Goal: Task Accomplishment & Management: Use online tool/utility

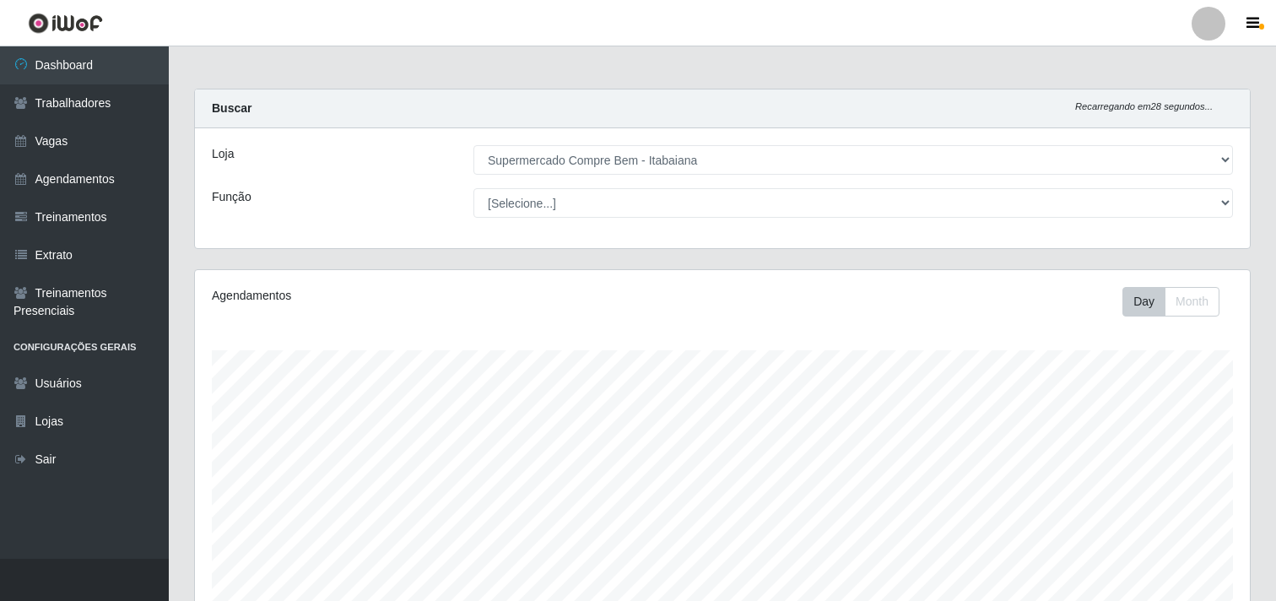
select select "264"
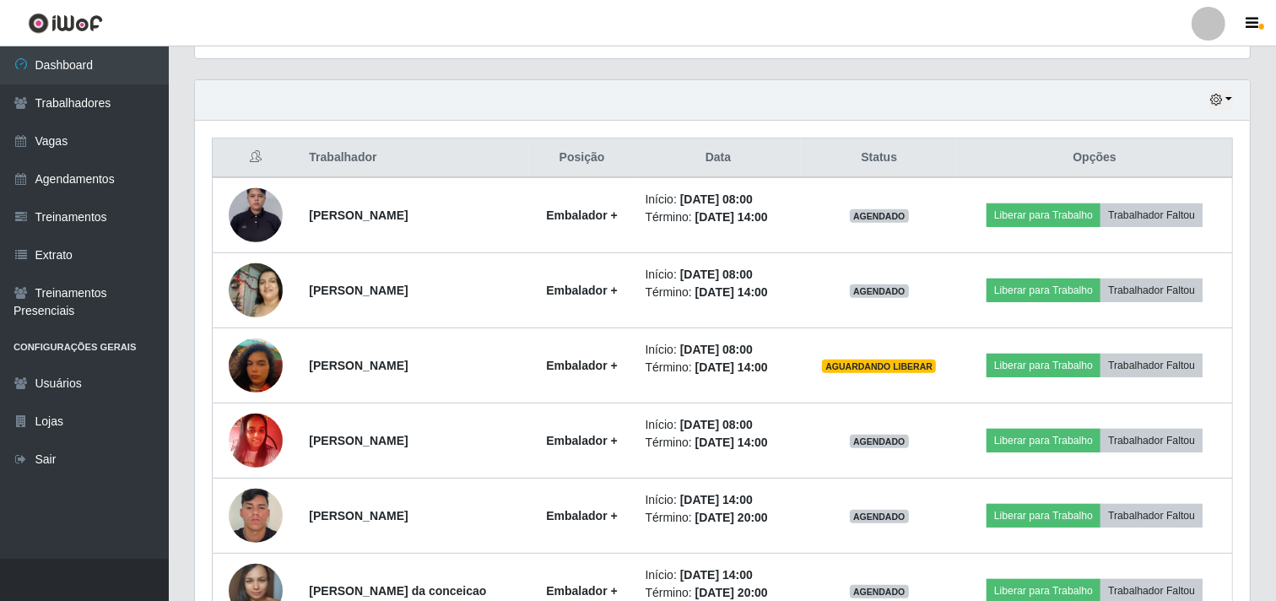
scroll to position [349, 1055]
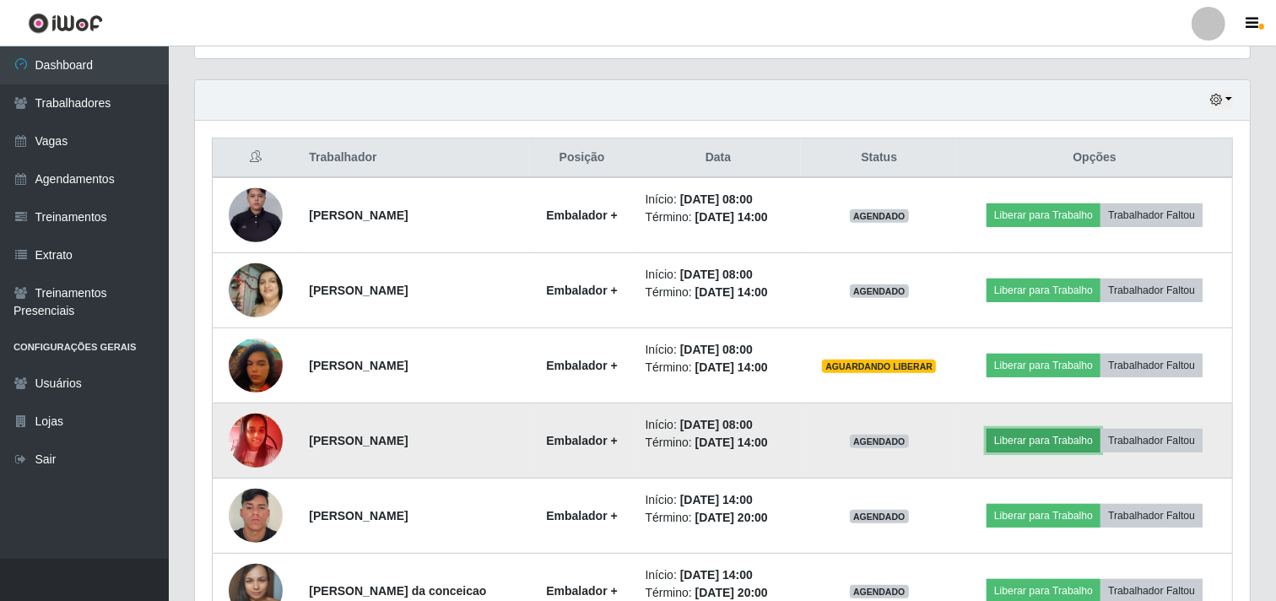
click at [1056, 440] on button "Liberar para Trabalho" at bounding box center [1044, 441] width 114 height 24
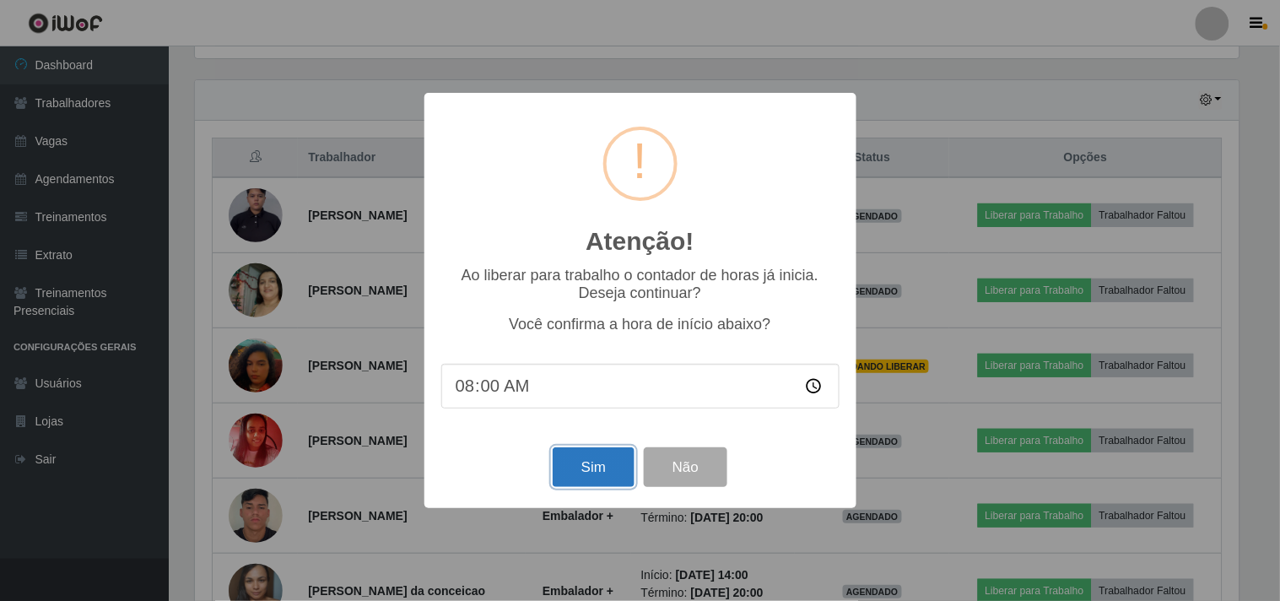
click at [625, 460] on button "Sim" at bounding box center [594, 467] width 82 height 40
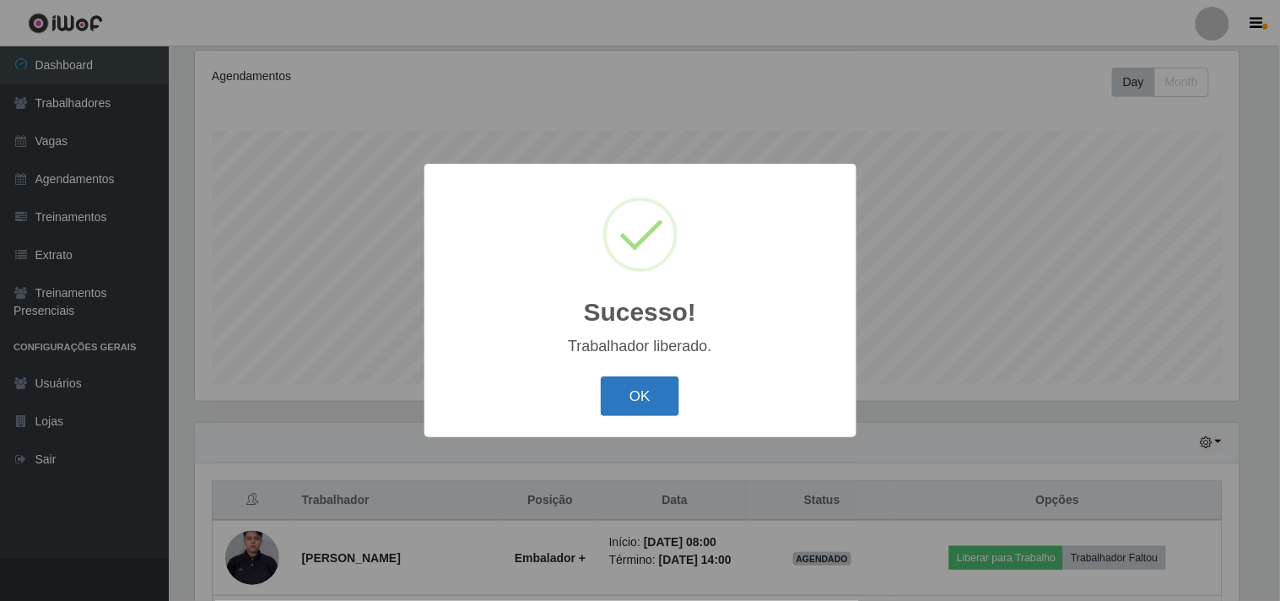
click at [659, 398] on button "OK" at bounding box center [640, 396] width 78 height 40
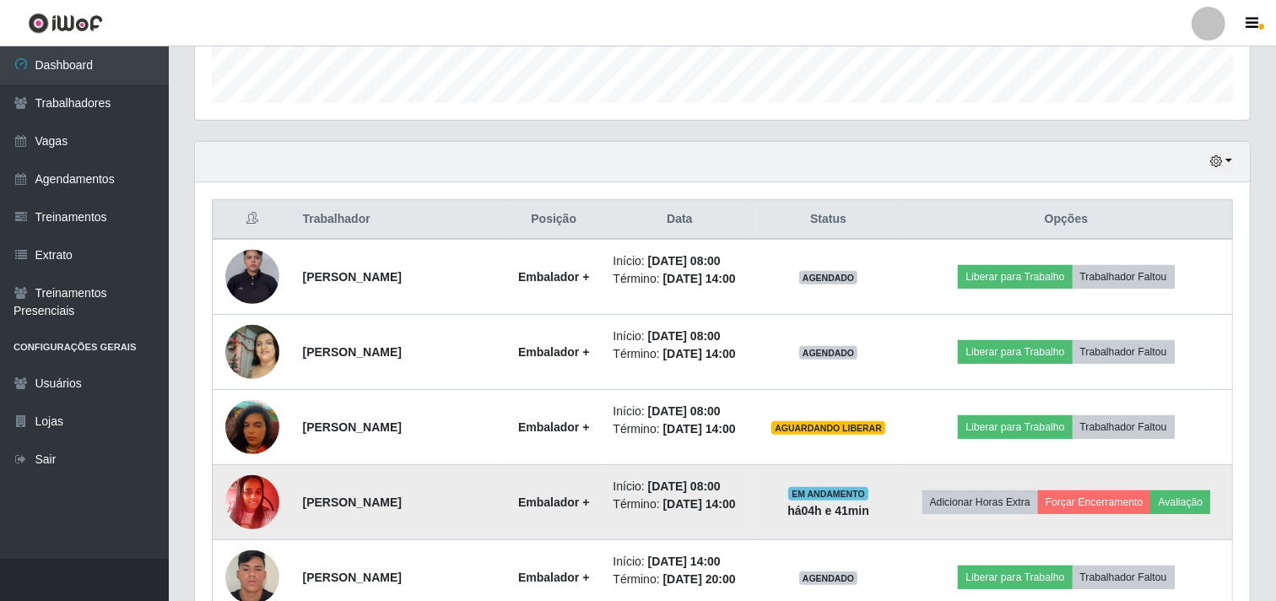
scroll to position [594, 0]
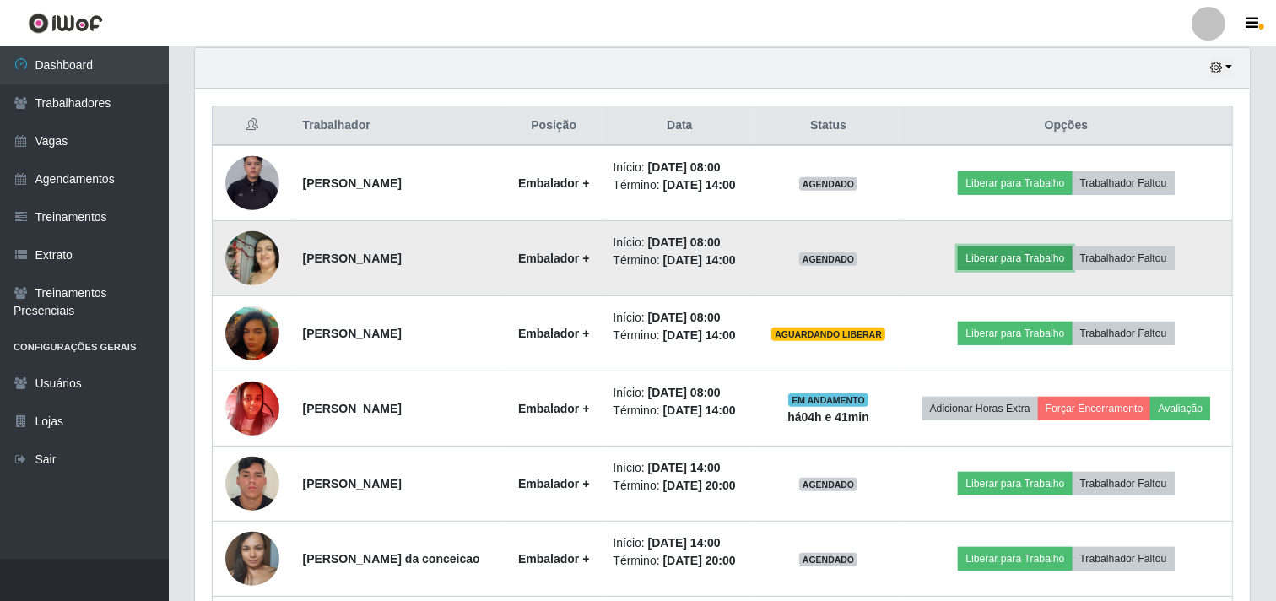
click at [1016, 270] on button "Liberar para Trabalho" at bounding box center [1015, 258] width 114 height 24
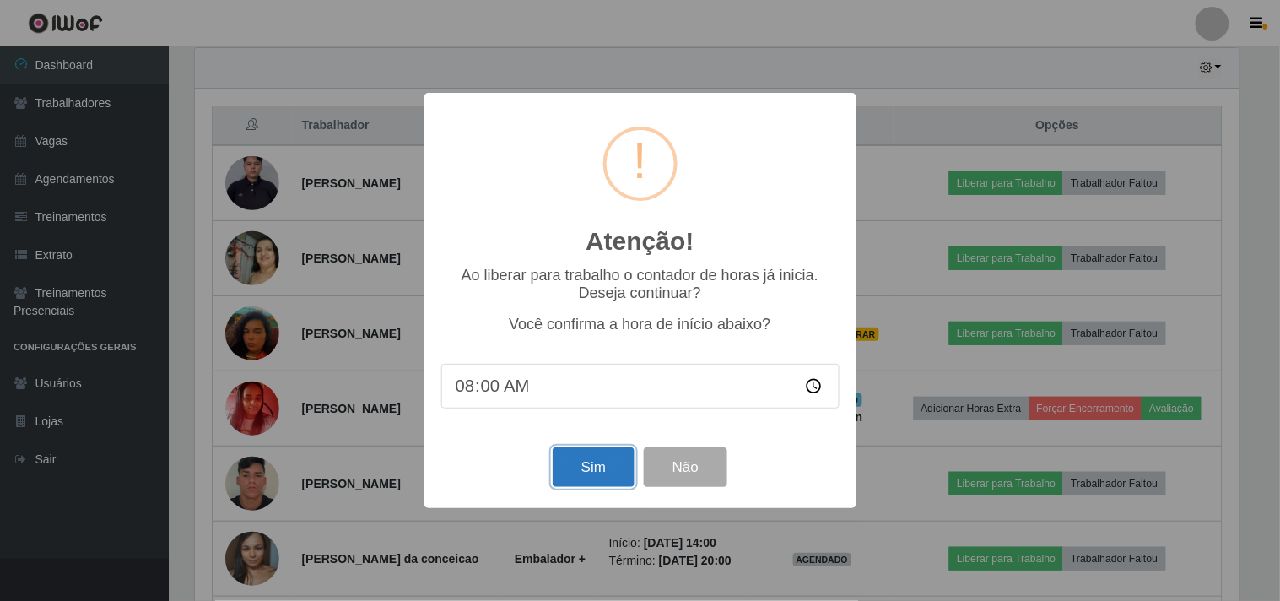
click at [594, 468] on button "Sim" at bounding box center [594, 467] width 82 height 40
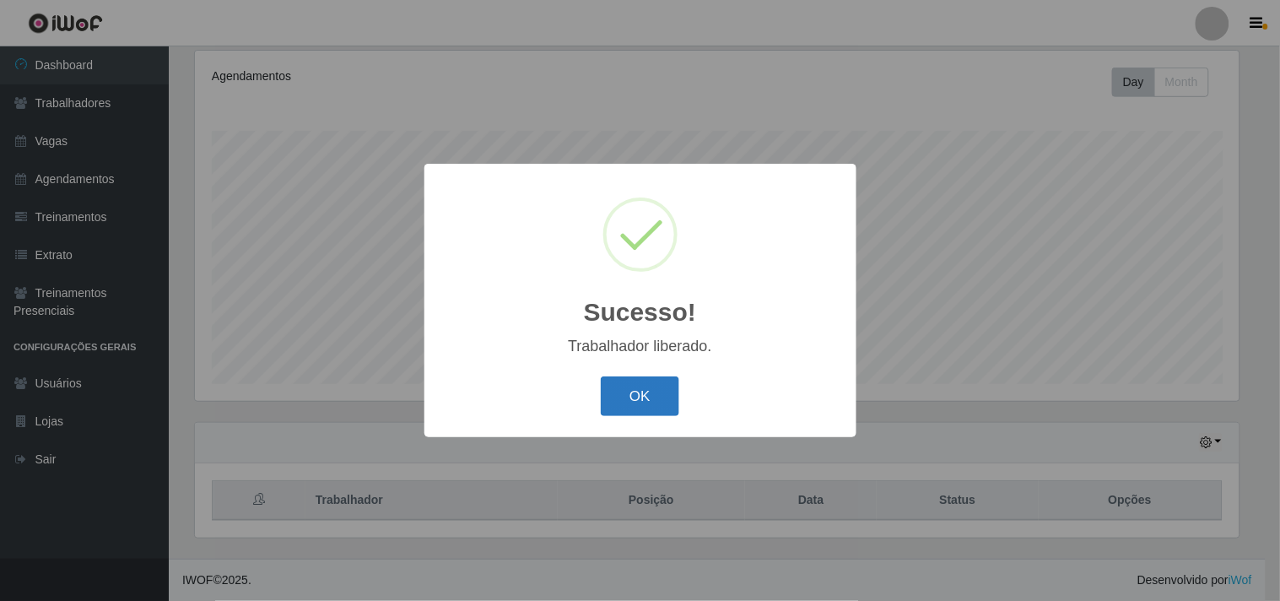
click at [637, 395] on button "OK" at bounding box center [640, 396] width 78 height 40
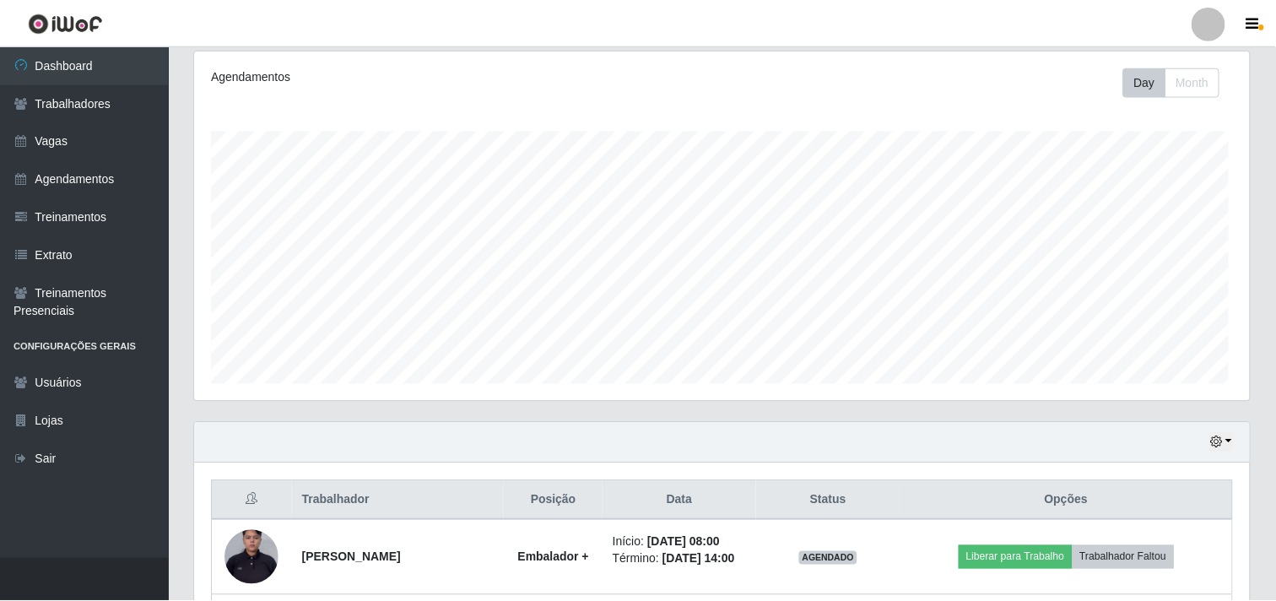
scroll to position [349, 1055]
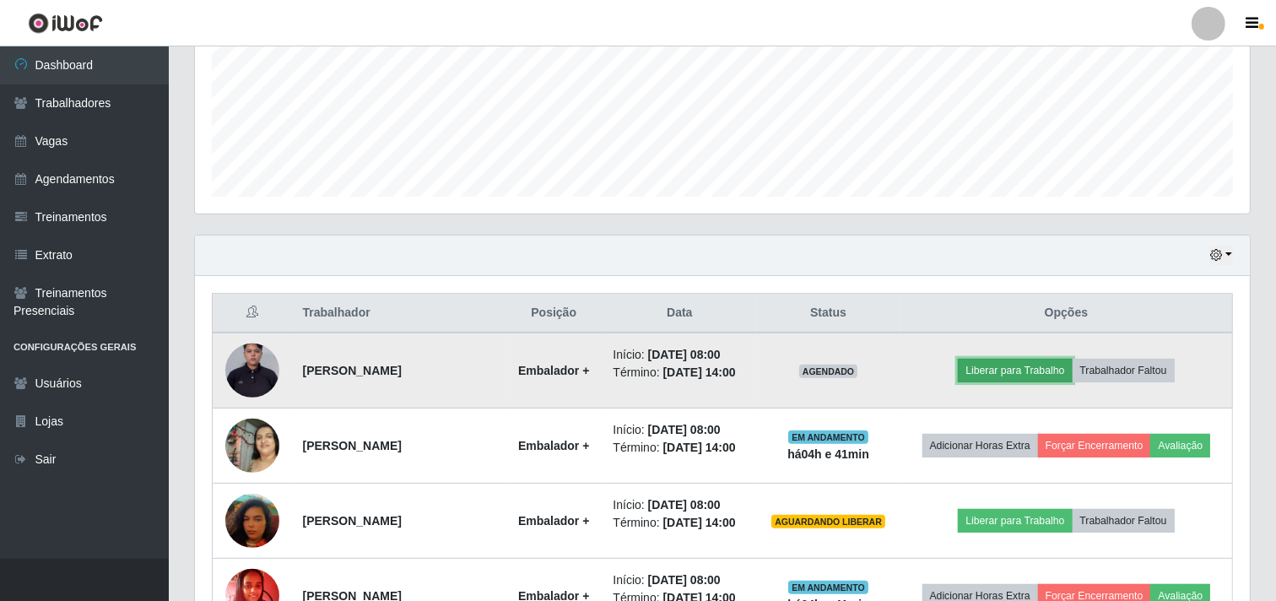
click at [1057, 377] on button "Liberar para Trabalho" at bounding box center [1015, 371] width 114 height 24
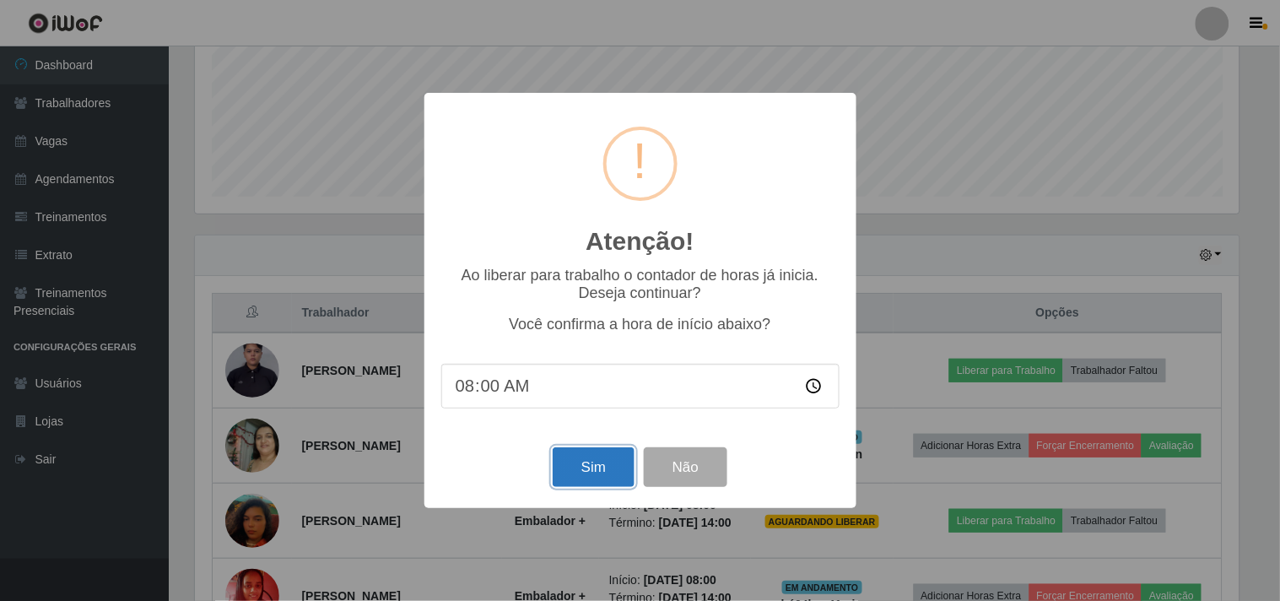
click at [601, 465] on button "Sim" at bounding box center [594, 467] width 82 height 40
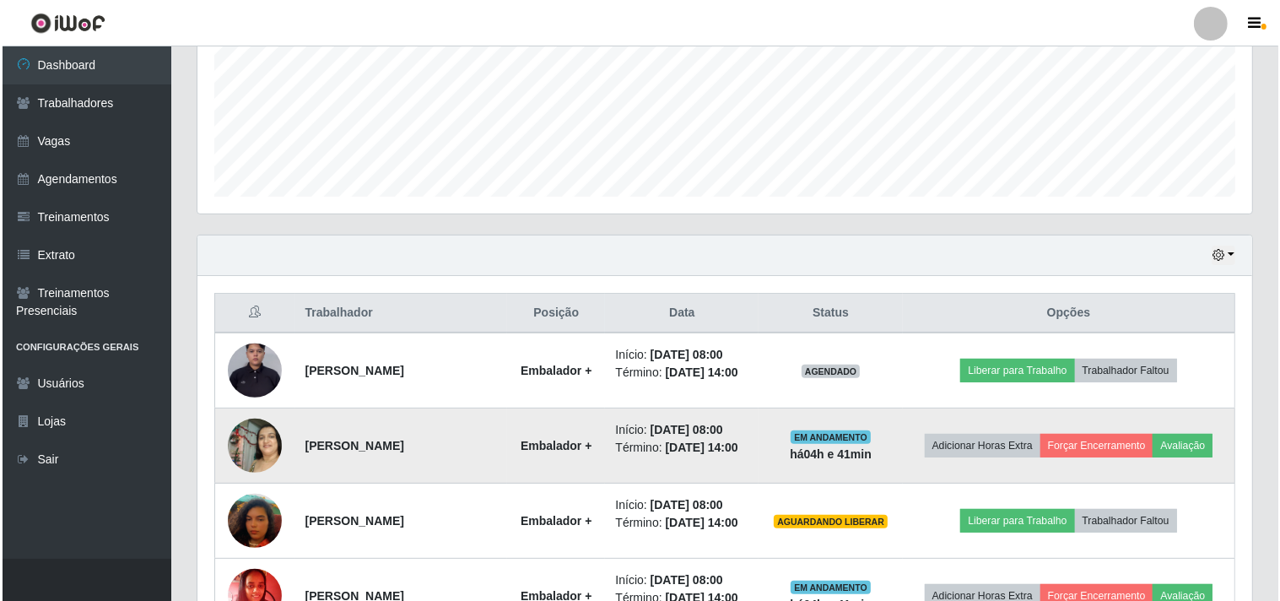
scroll to position [0, 0]
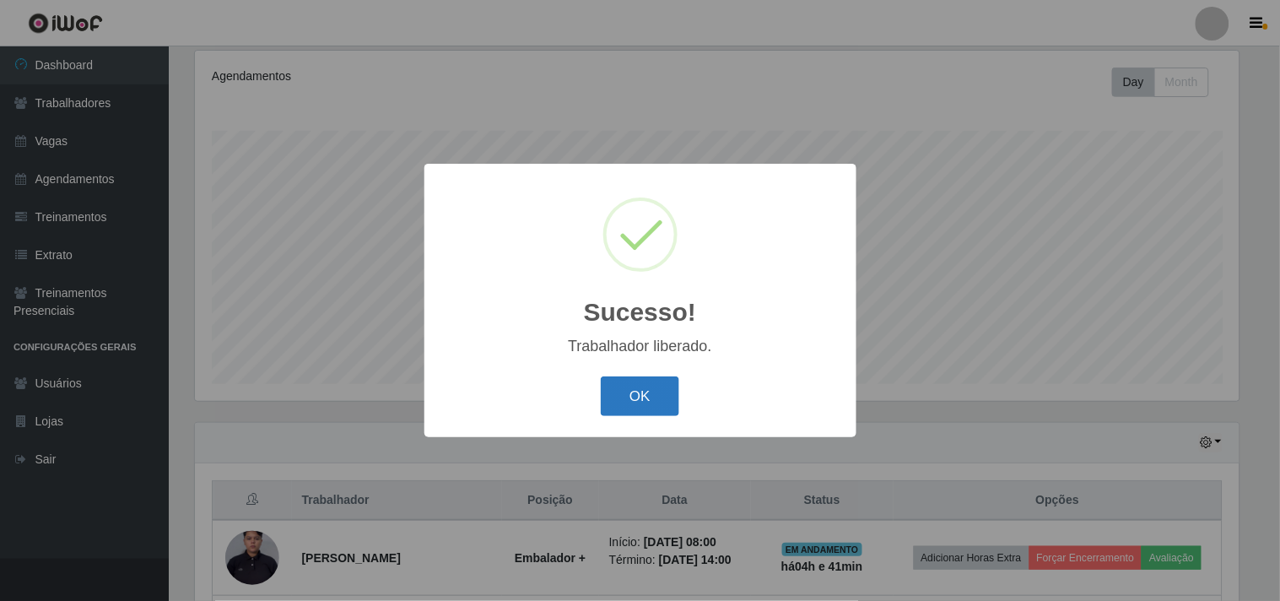
click at [640, 397] on button "OK" at bounding box center [640, 396] width 78 height 40
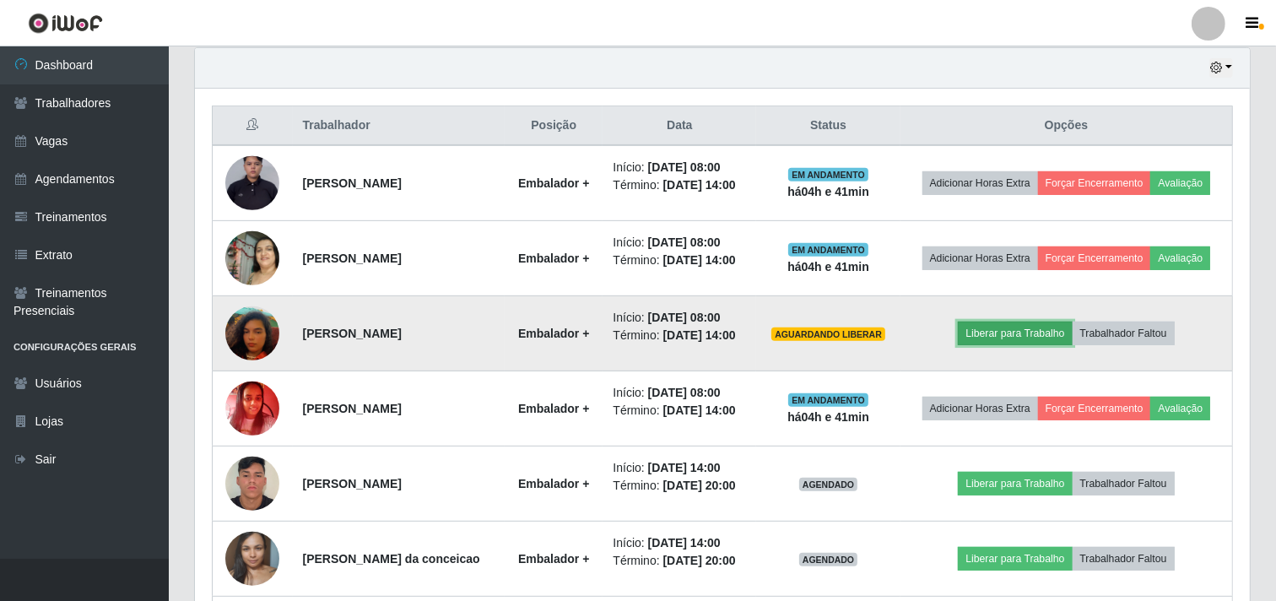
click at [1011, 345] on button "Liberar para Trabalho" at bounding box center [1015, 334] width 114 height 24
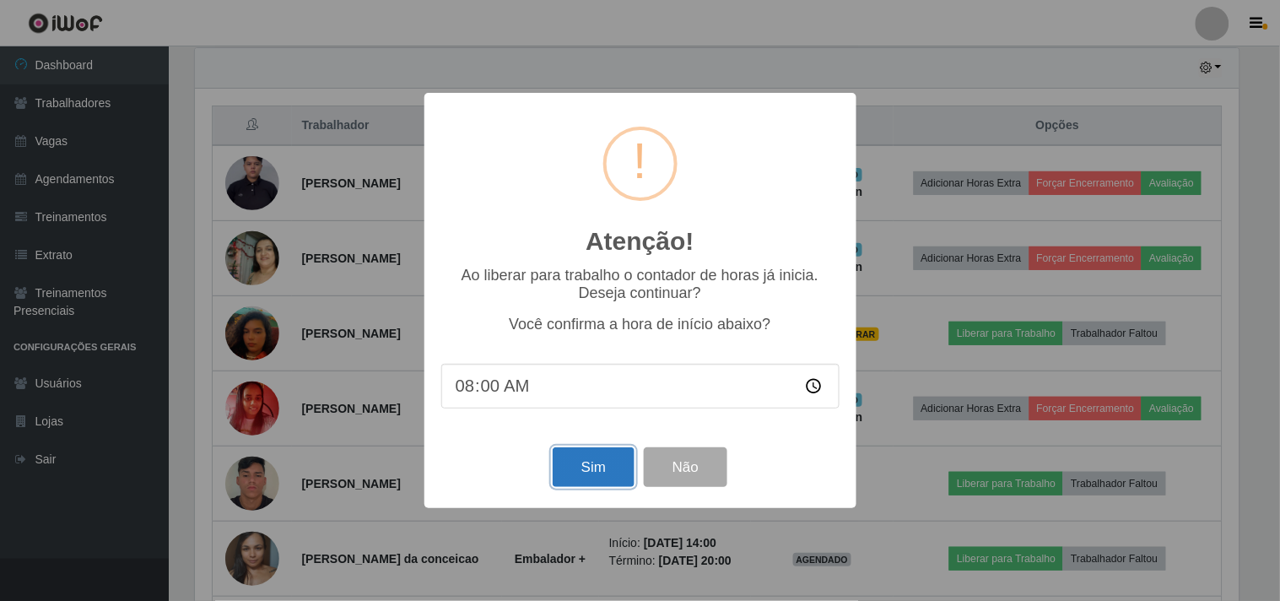
click at [567, 462] on button "Sim" at bounding box center [594, 467] width 82 height 40
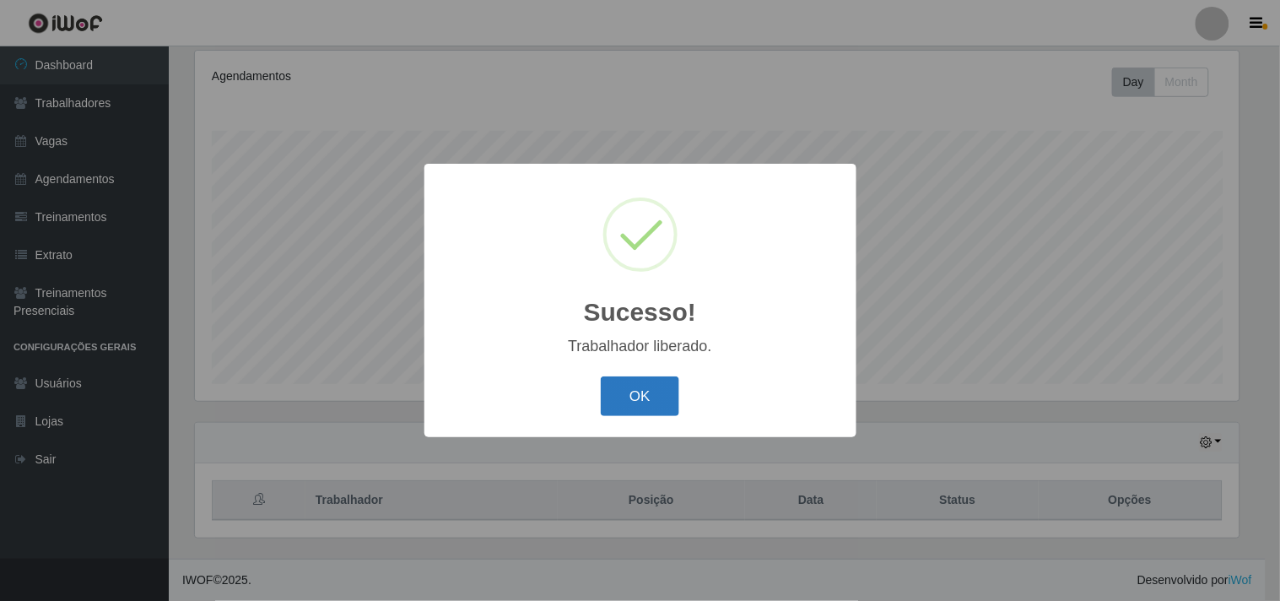
click at [636, 388] on button "OK" at bounding box center [640, 396] width 78 height 40
